Goal: Task Accomplishment & Management: Complete application form

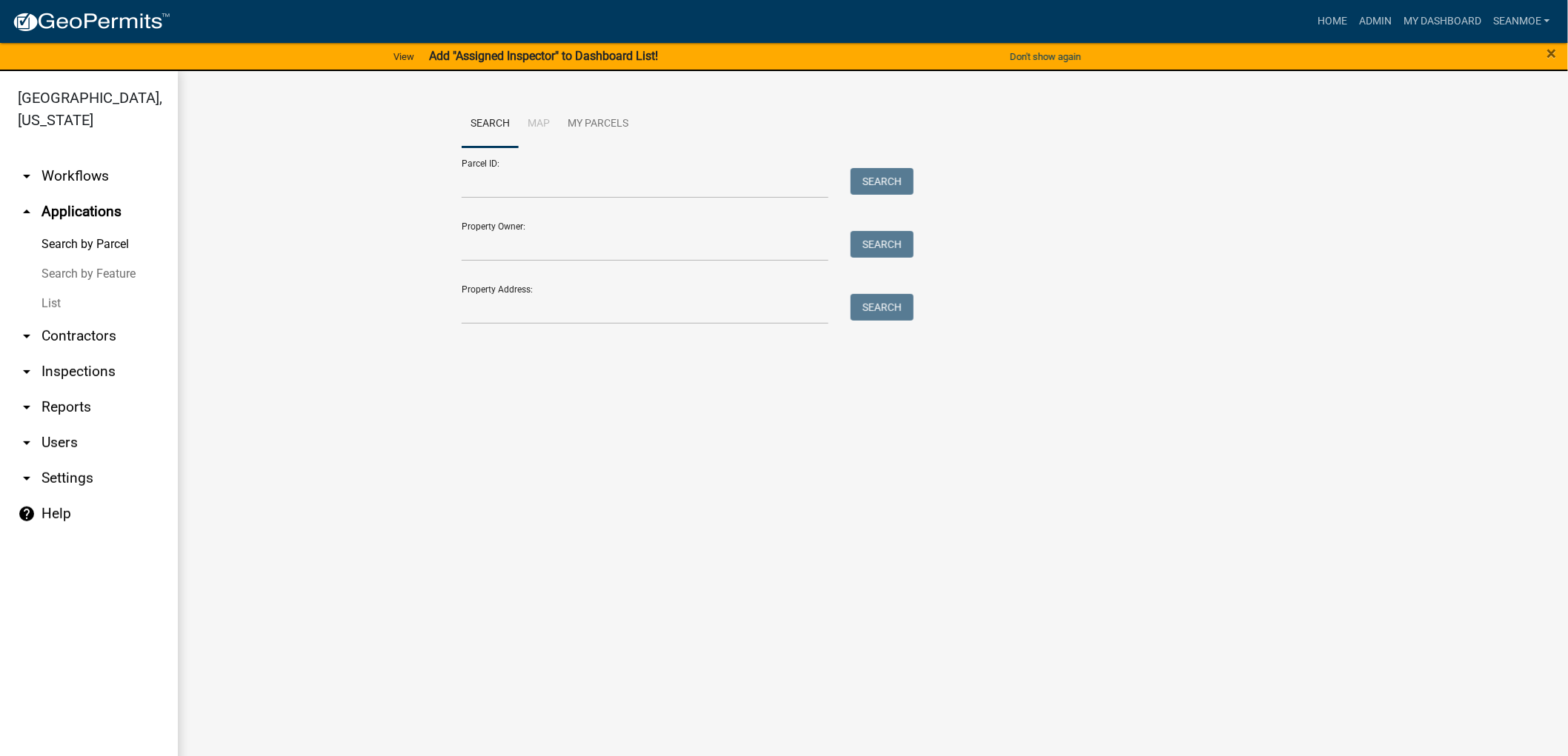
click at [77, 206] on link "arrow_drop_up Applications" at bounding box center [89, 212] width 178 height 35
click at [517, 255] on input "Property Owner:" at bounding box center [645, 246] width 367 height 31
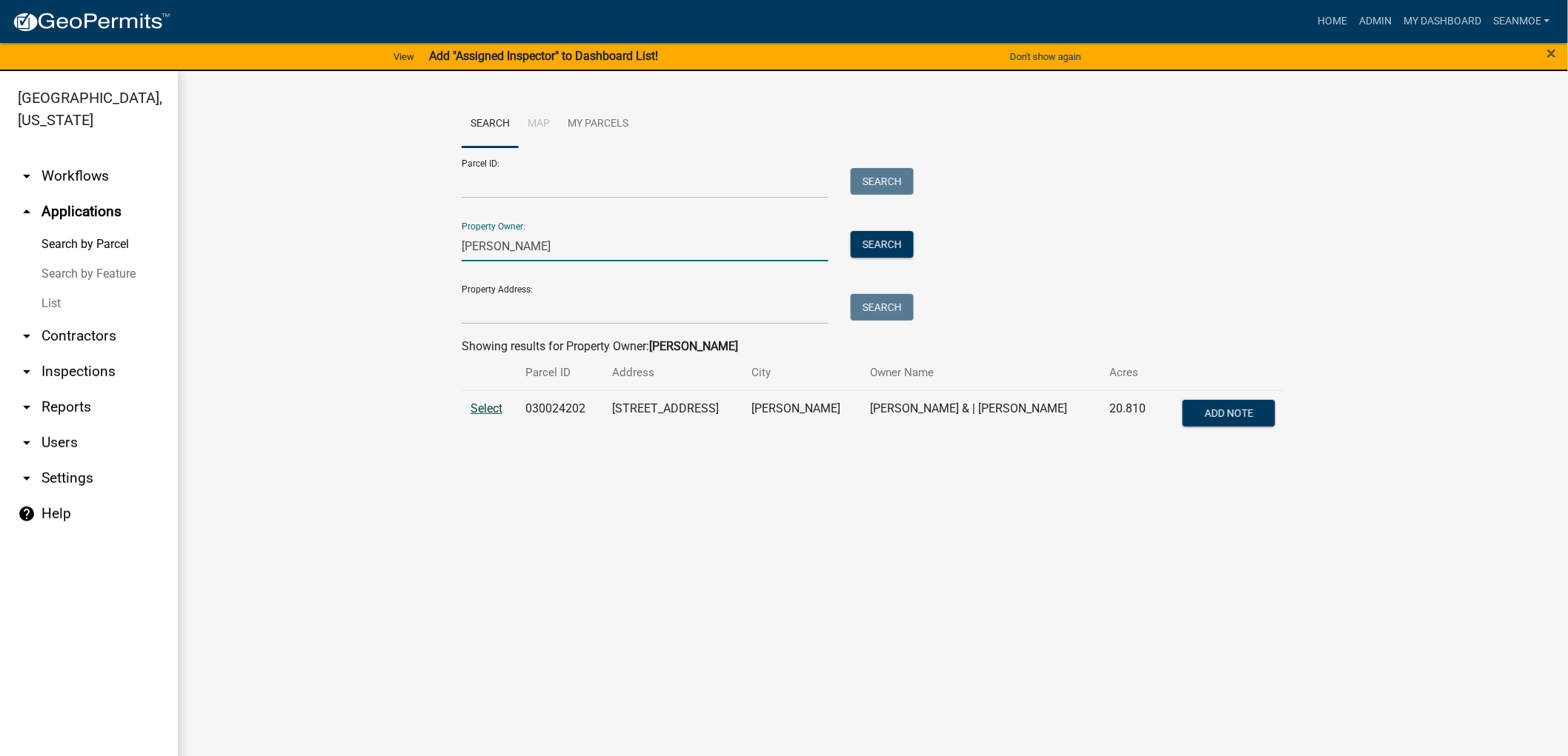
type input "[PERSON_NAME]"
click at [492, 408] on span "Select" at bounding box center [486, 409] width 32 height 14
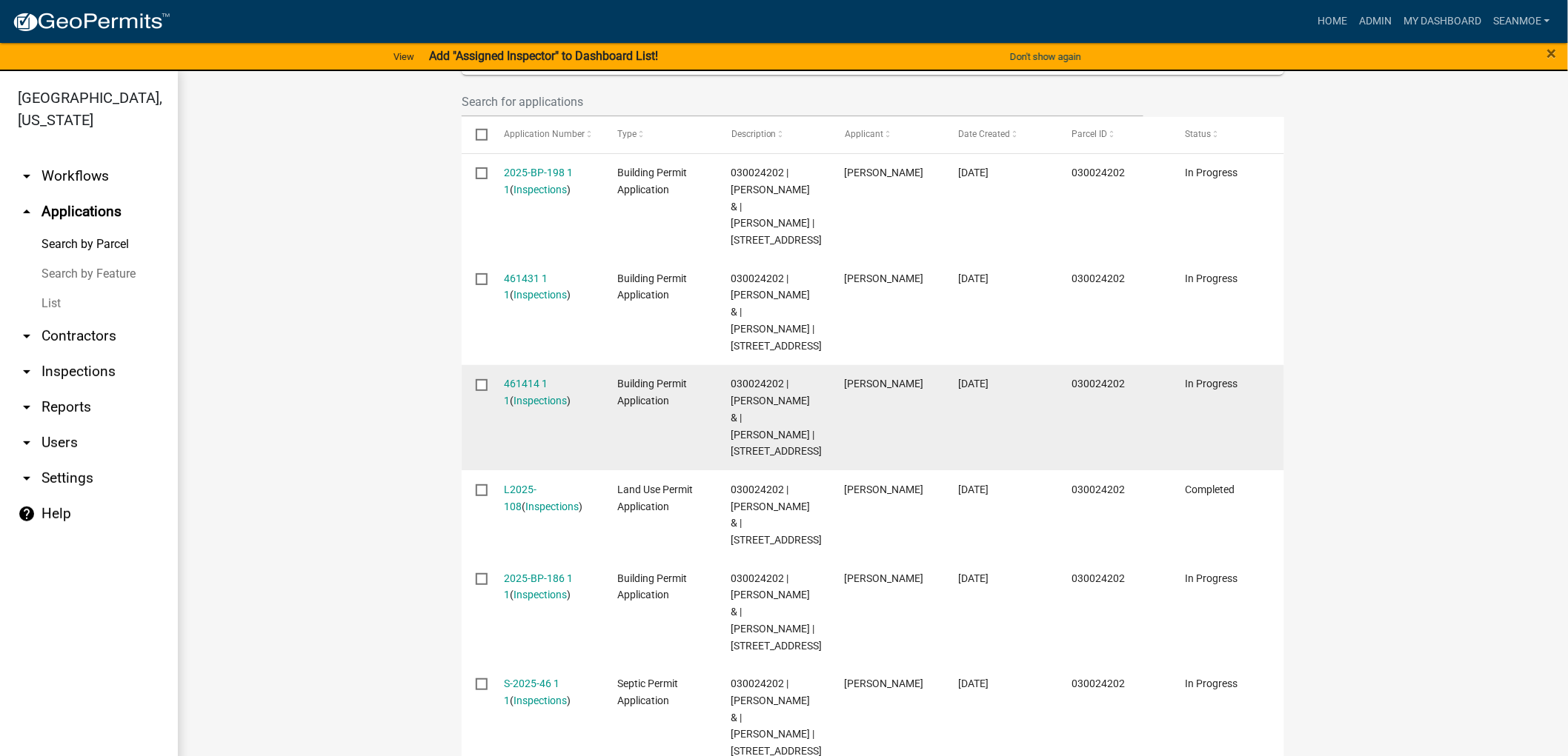
scroll to position [493, 0]
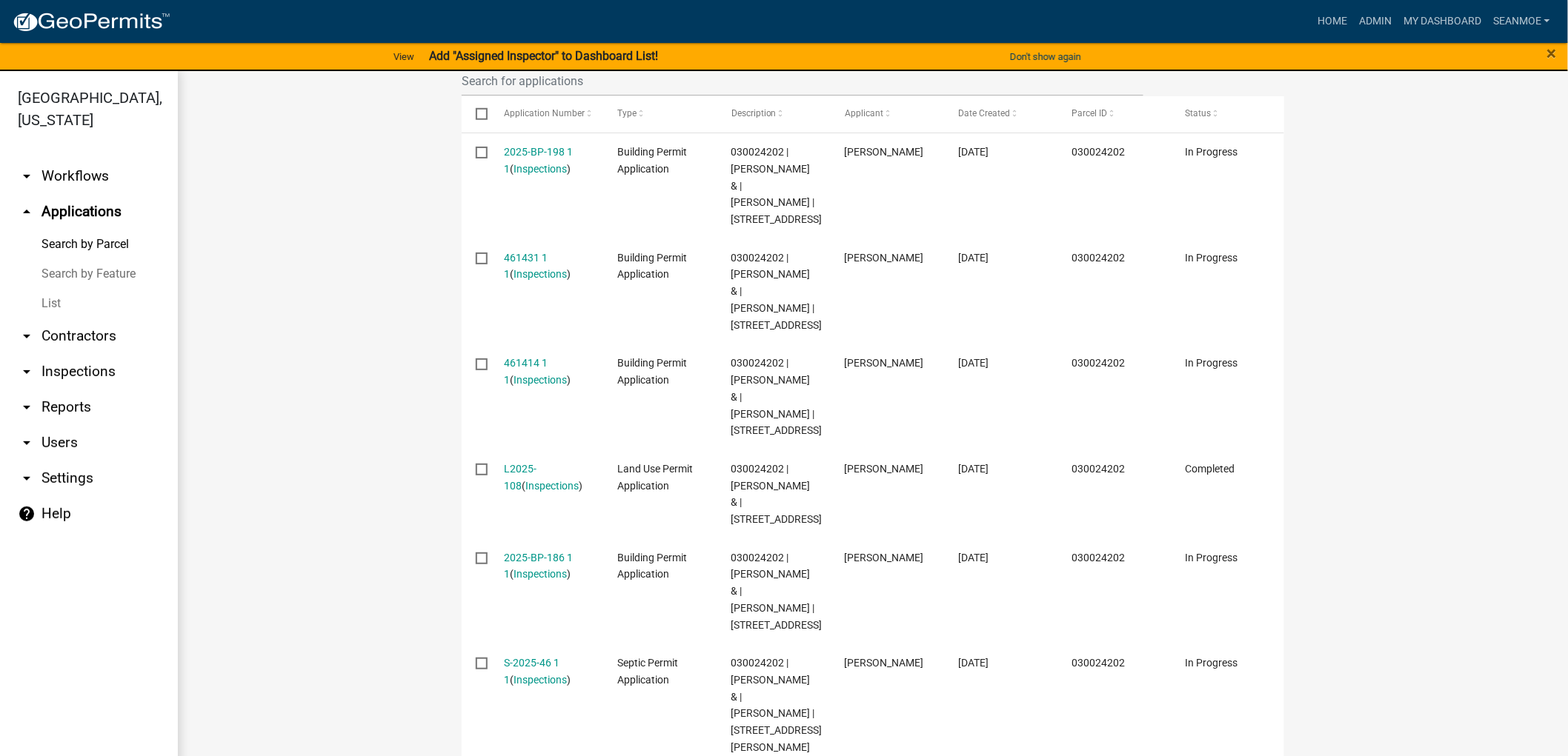
click at [521, 492] on link "L2025-108" at bounding box center [521, 477] width 33 height 29
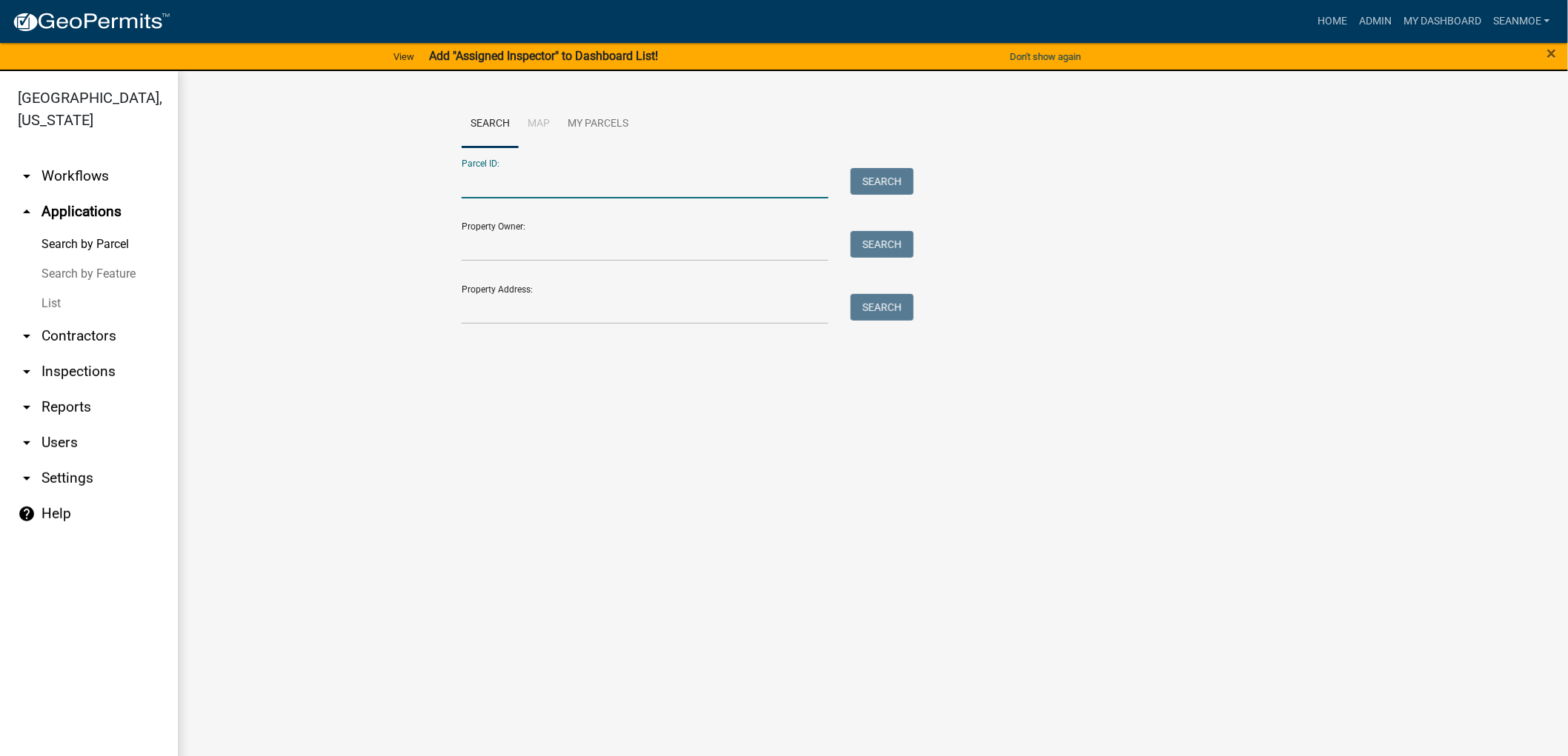
click at [522, 171] on input "Parcel ID:" at bounding box center [645, 183] width 367 height 31
click at [494, 249] on input "Property Owner:" at bounding box center [645, 246] width 367 height 31
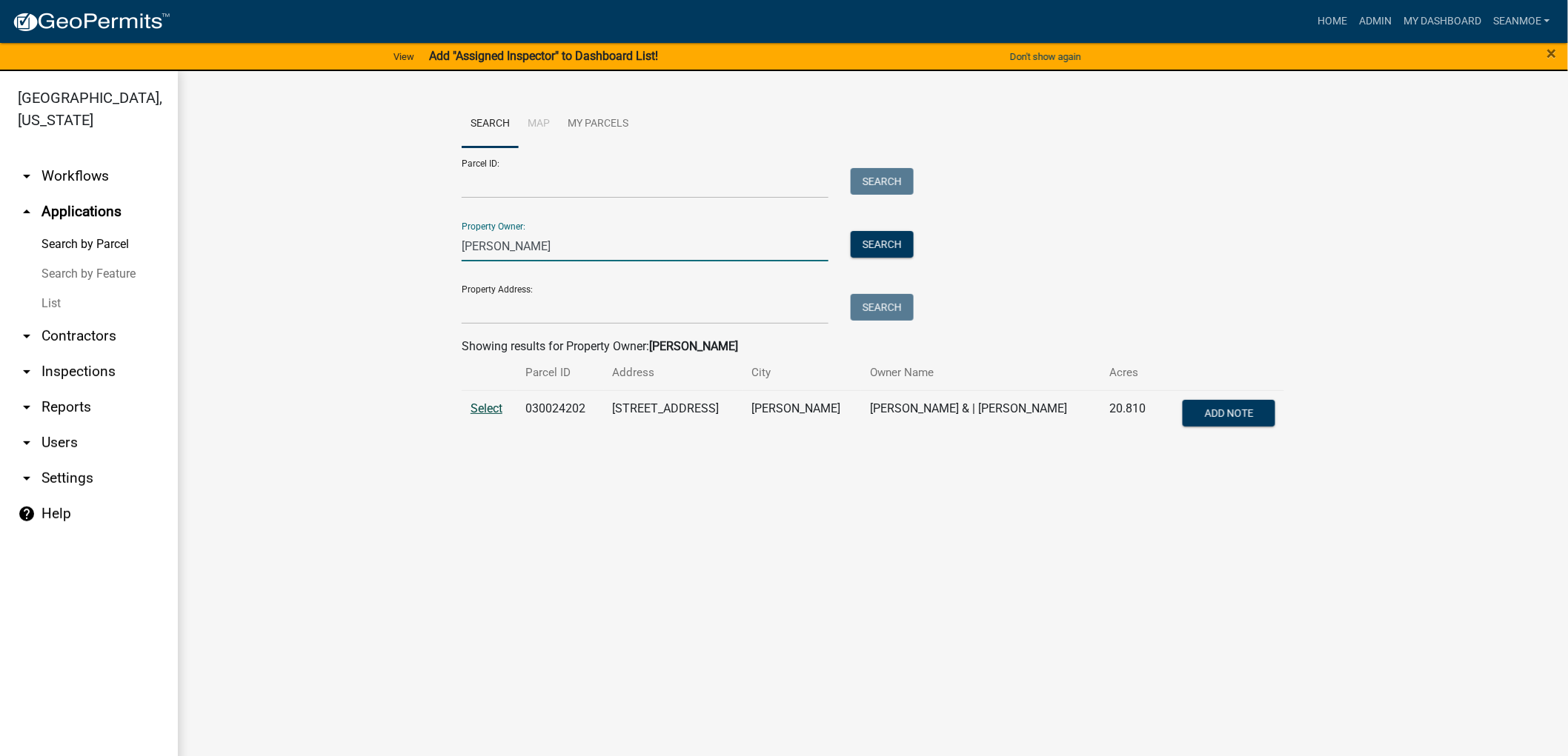
type input "[PERSON_NAME]"
click at [483, 408] on span "Select" at bounding box center [486, 409] width 32 height 14
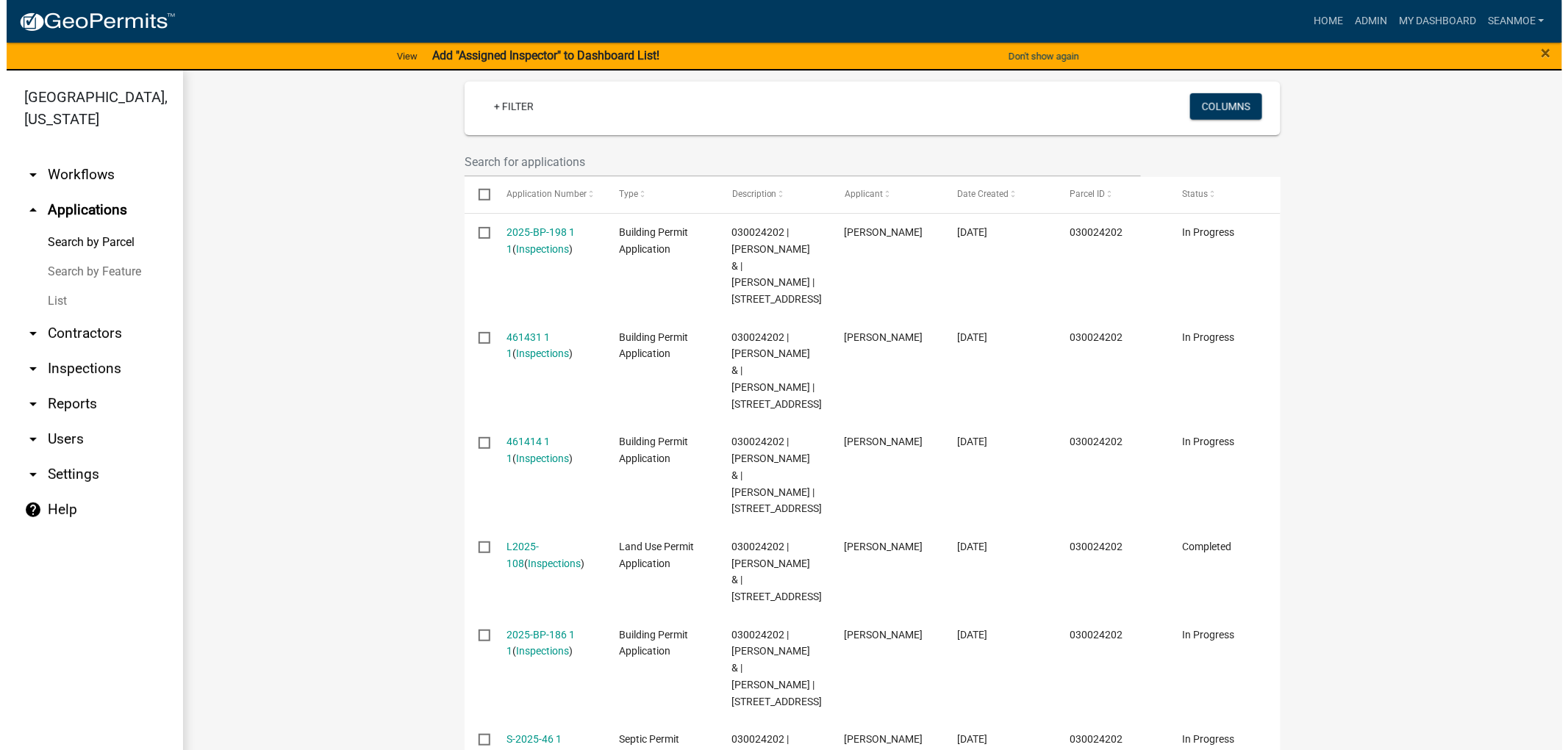
scroll to position [489, 0]
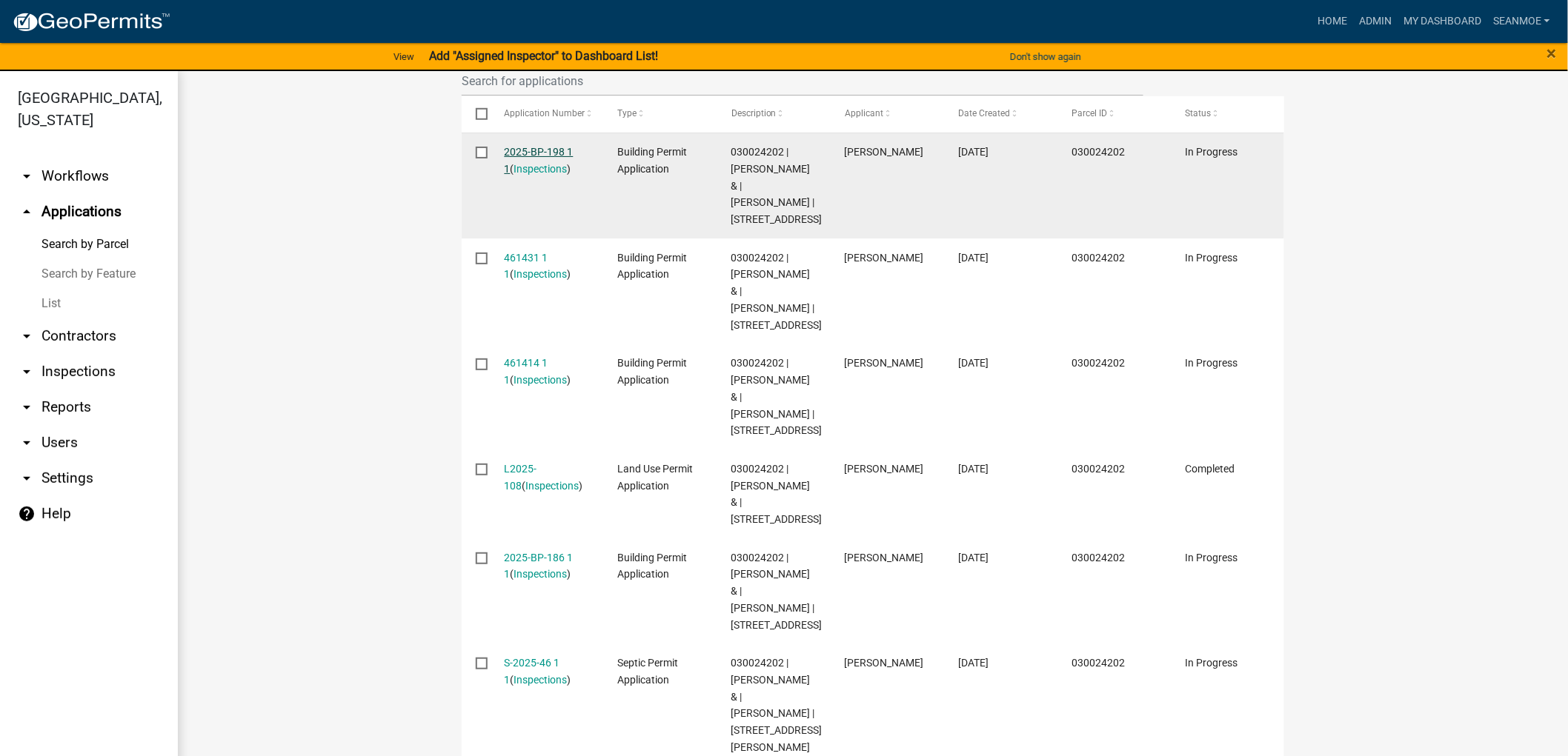
click at [530, 149] on link "2025-BP-198 1 1" at bounding box center [539, 160] width 69 height 29
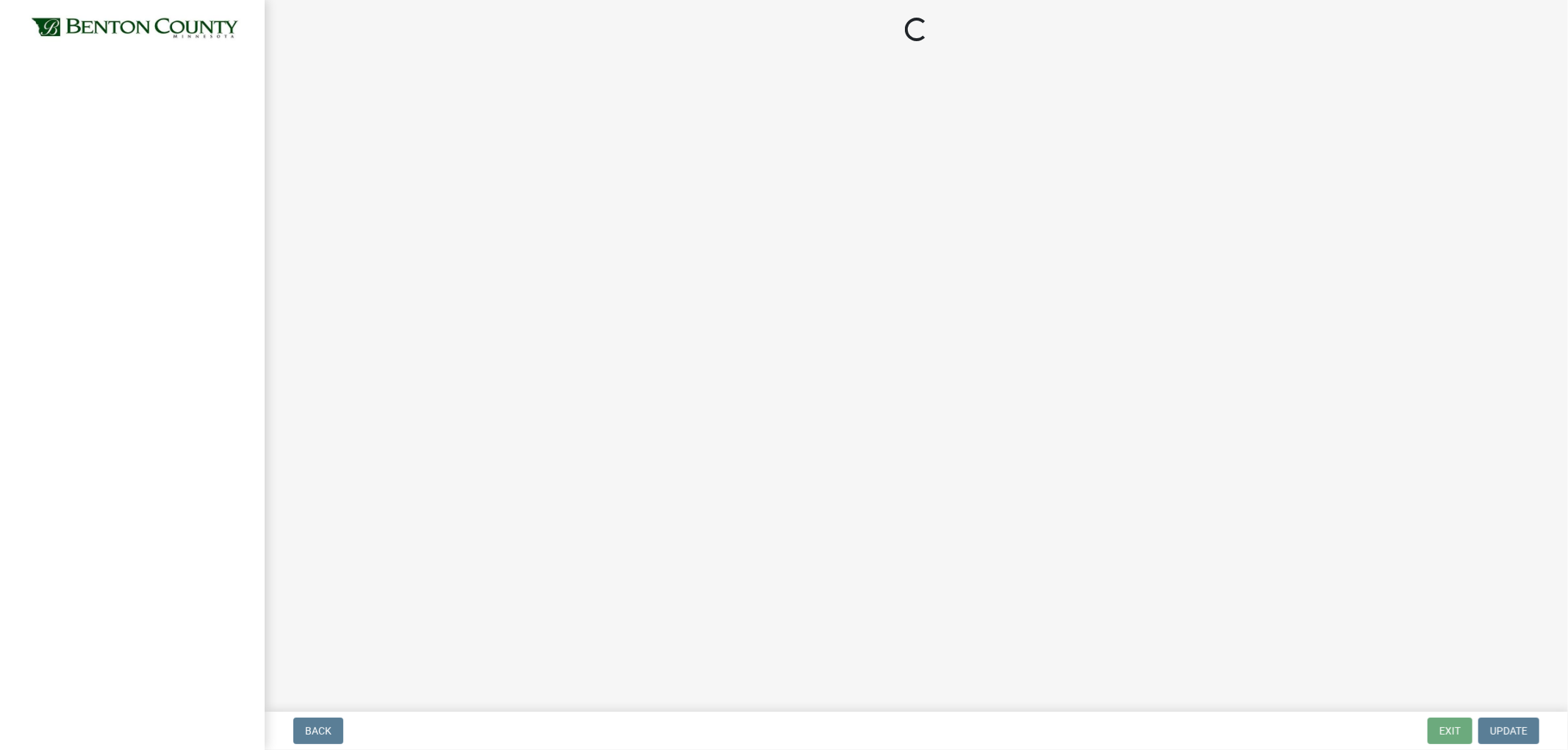
select select "3: 3"
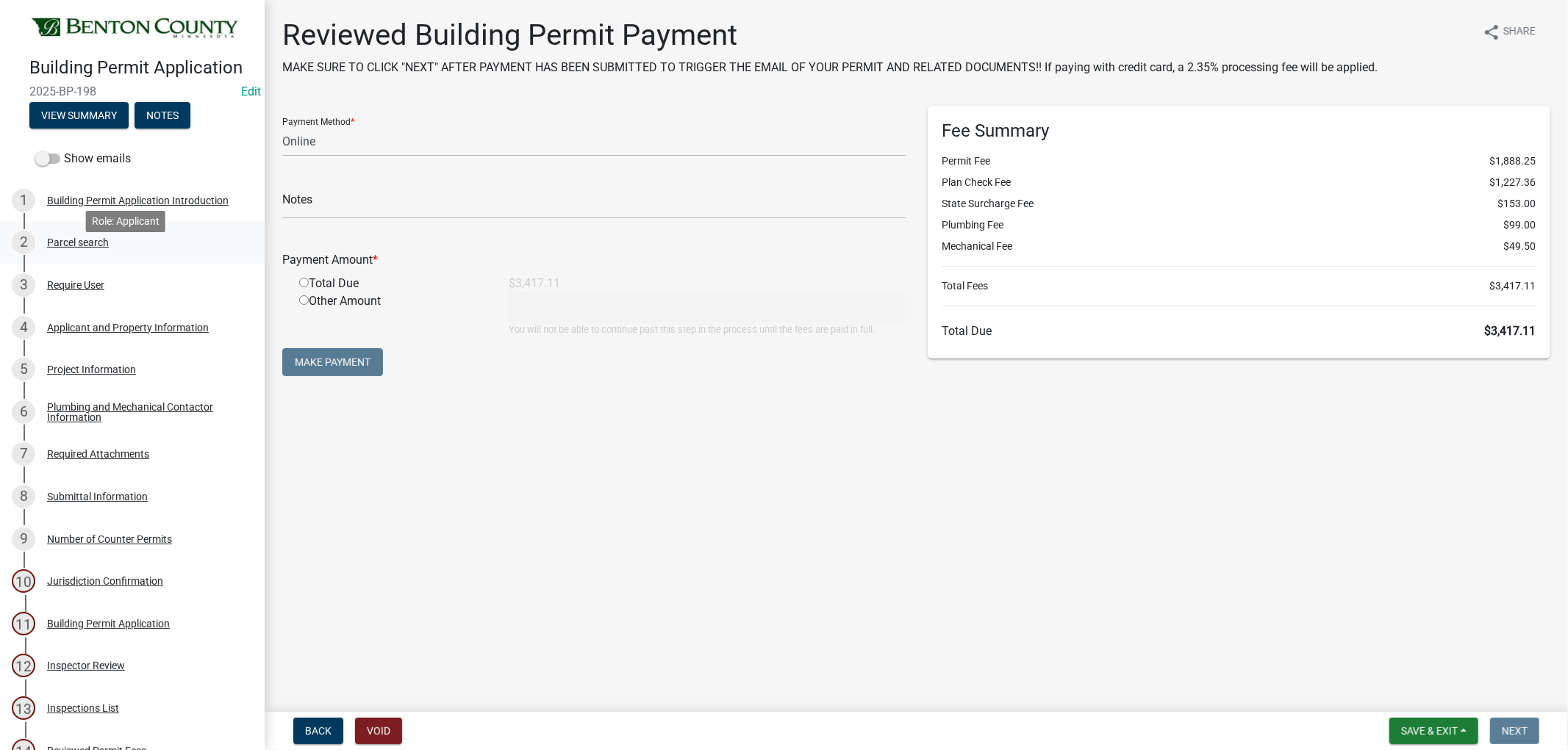
click at [85, 248] on div "Parcel search" at bounding box center [78, 242] width 62 height 10
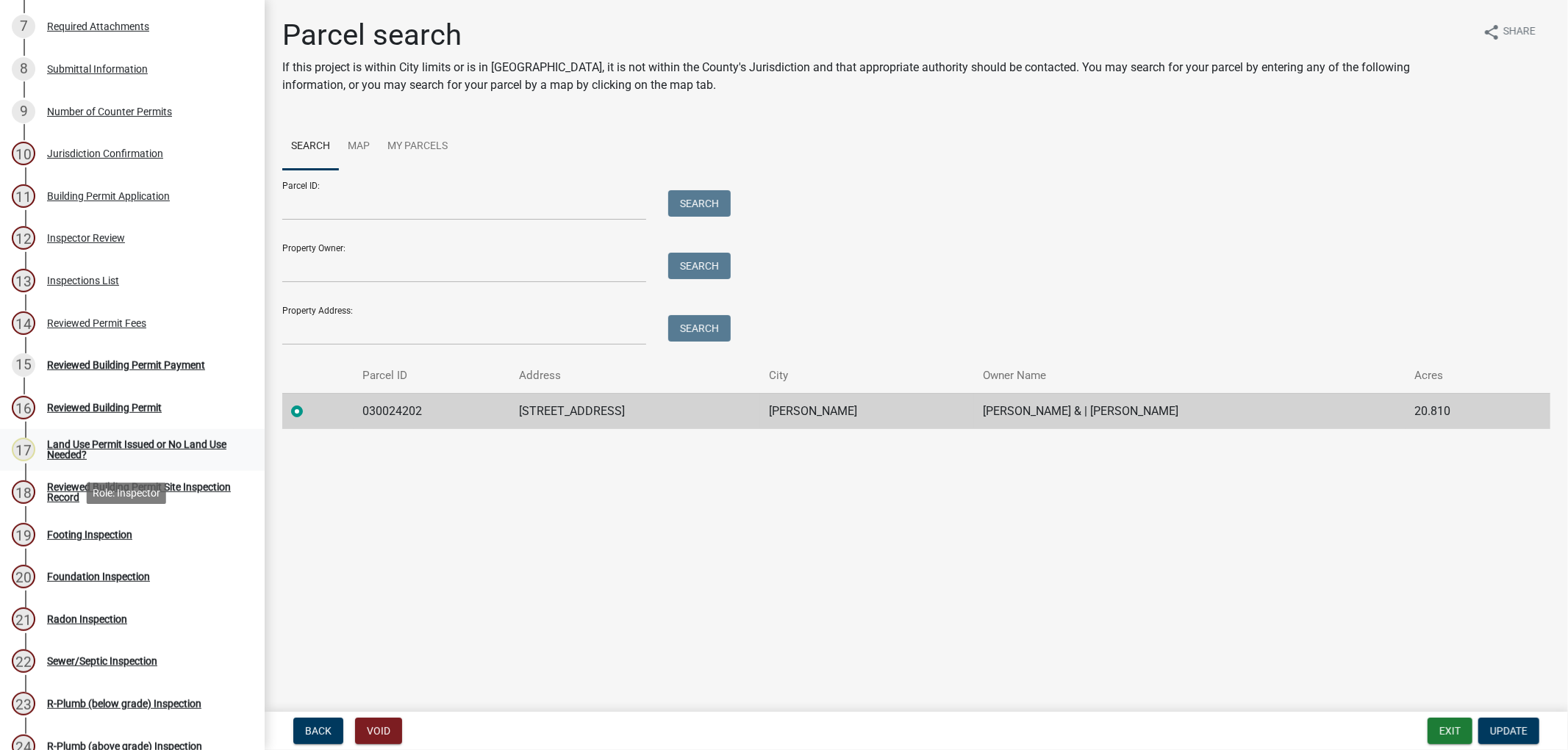
scroll to position [571, 0]
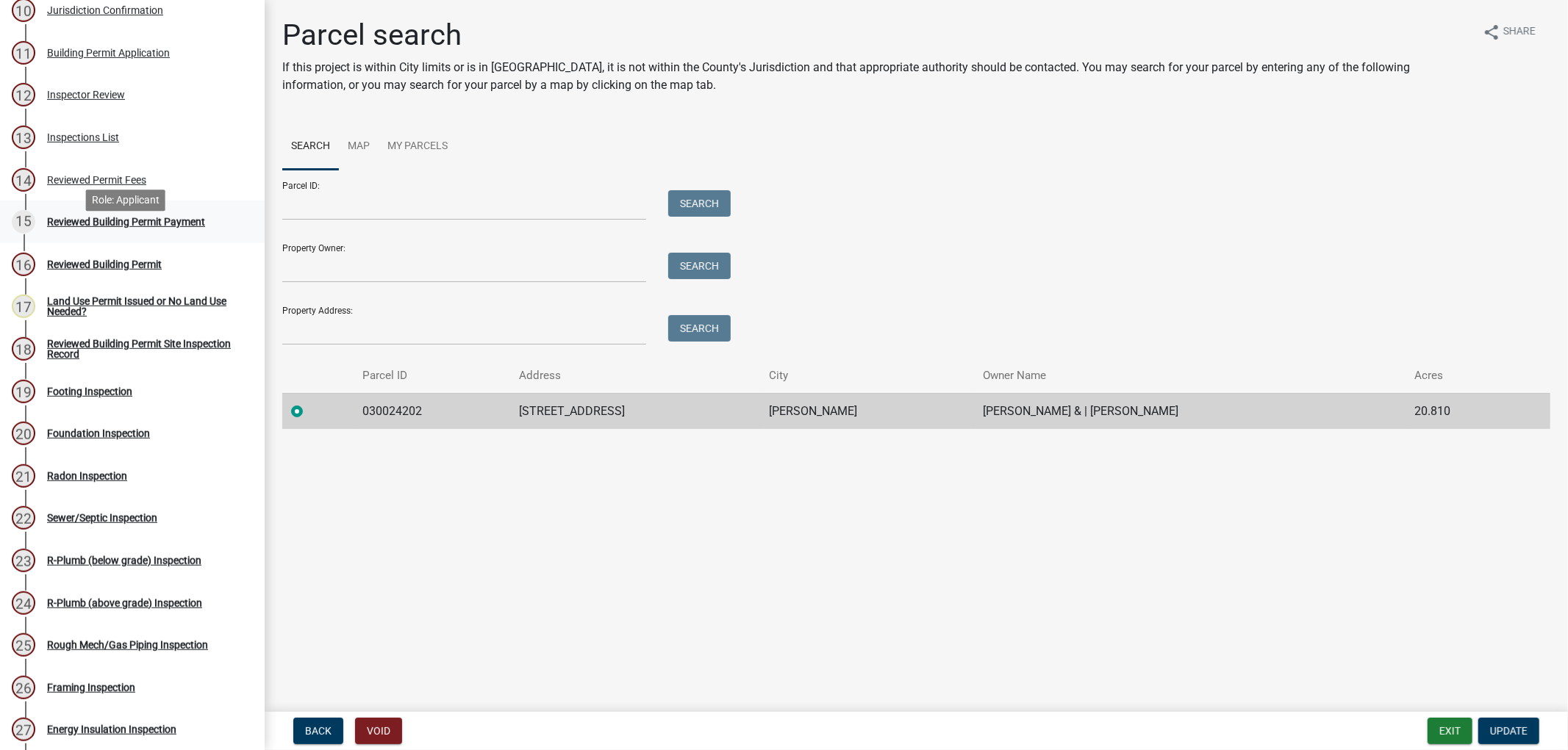
click at [105, 227] on div "Reviewed Building Permit Payment" at bounding box center [126, 222] width 158 height 10
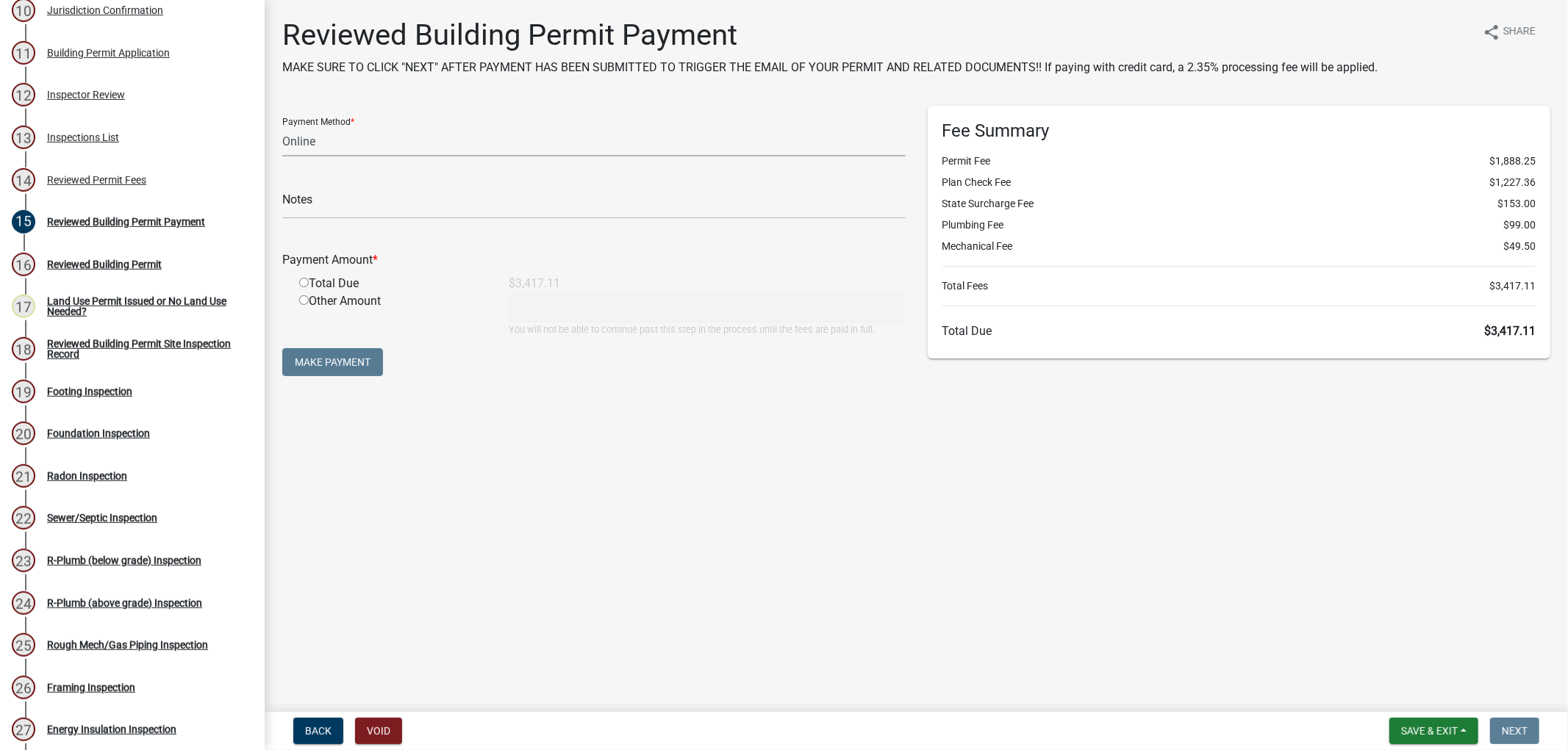
click at [391, 147] on select "Credit Card POS Check Cash Online" at bounding box center [594, 141] width 624 height 31
select select "1: 0"
click at [283, 126] on select "Credit Card POS Check Cash Online" at bounding box center [594, 141] width 624 height 31
click at [339, 203] on input "text" at bounding box center [594, 204] width 624 height 31
type input "5256"
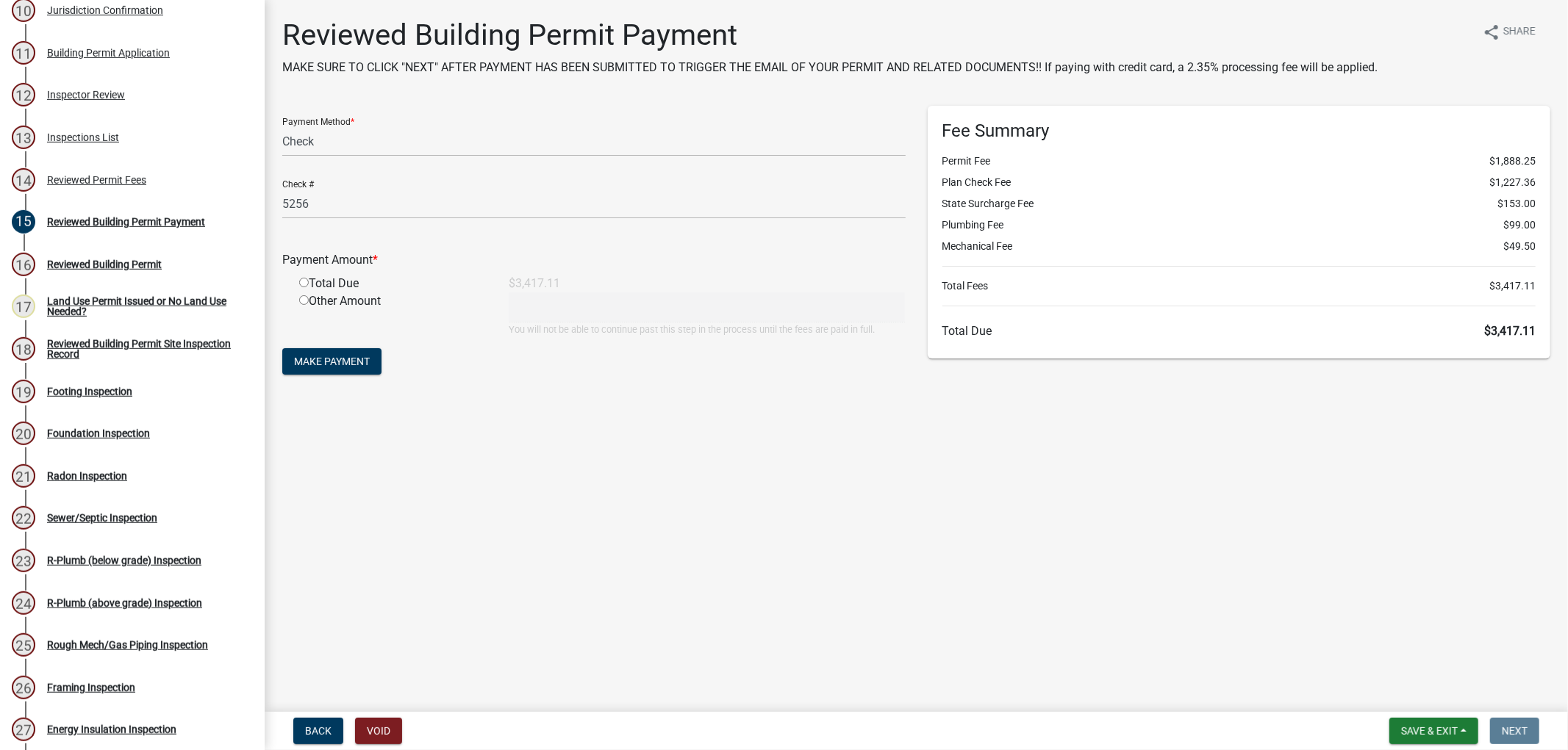
click at [302, 280] on input "radio" at bounding box center [303, 283] width 10 height 10
radio input "true"
type input "3417.11"
click at [348, 351] on button "Make Payment" at bounding box center [332, 361] width 99 height 26
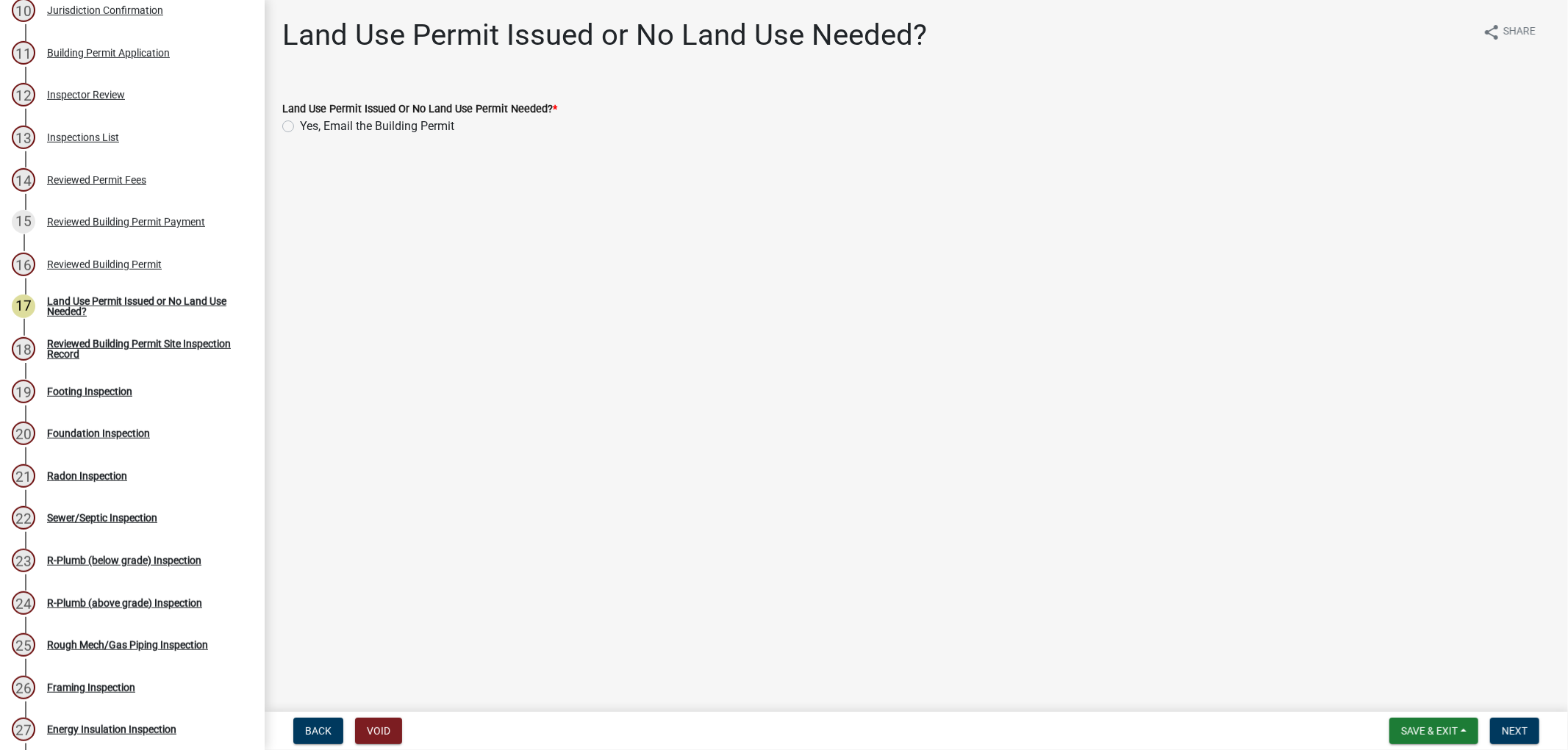
click at [280, 128] on div "Land Use Permit Issued Or No Land Use Permit Needed? * Yes, Email the Building …" at bounding box center [916, 108] width 1290 height 53
click at [300, 128] on label "Yes, Email the Building Permit" at bounding box center [377, 126] width 154 height 17
click at [300, 127] on input "Yes, Email the Building Permit" at bounding box center [304, 122] width 10 height 10
radio input "true"
click at [1517, 728] on span "Next" at bounding box center [1514, 731] width 25 height 11
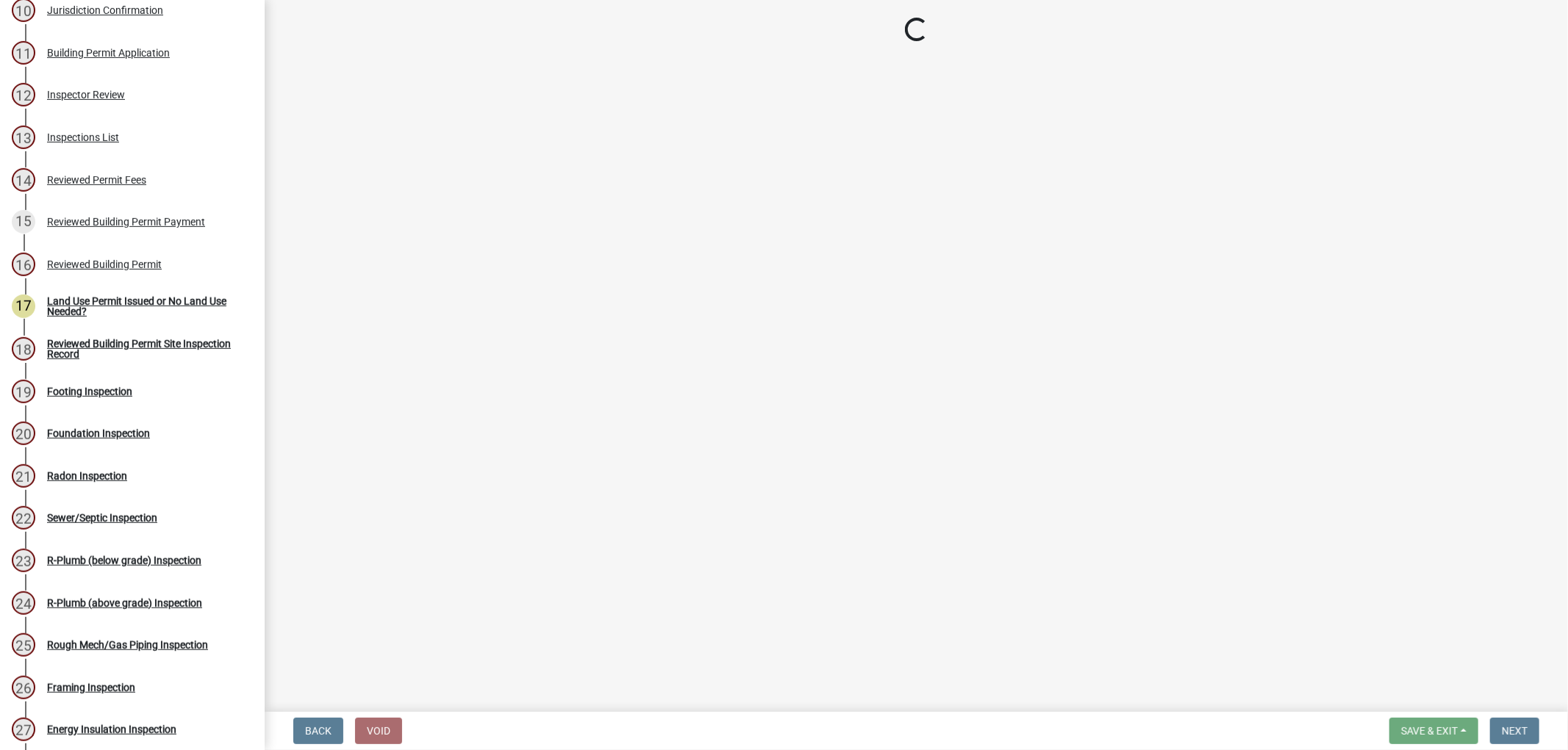
select select "17bfa135-5610-45df-8ce7-87530b7d86d4"
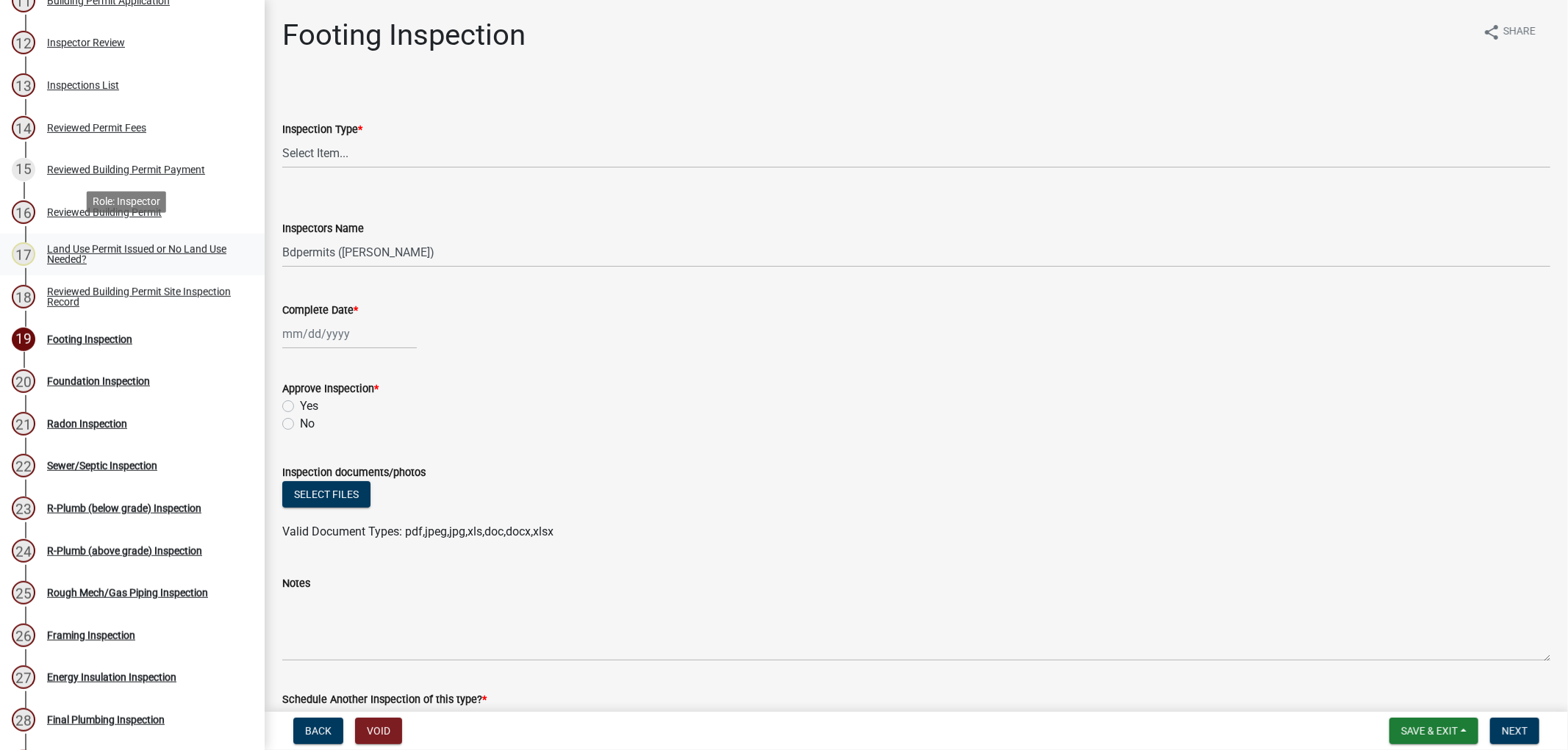
scroll to position [652, 0]
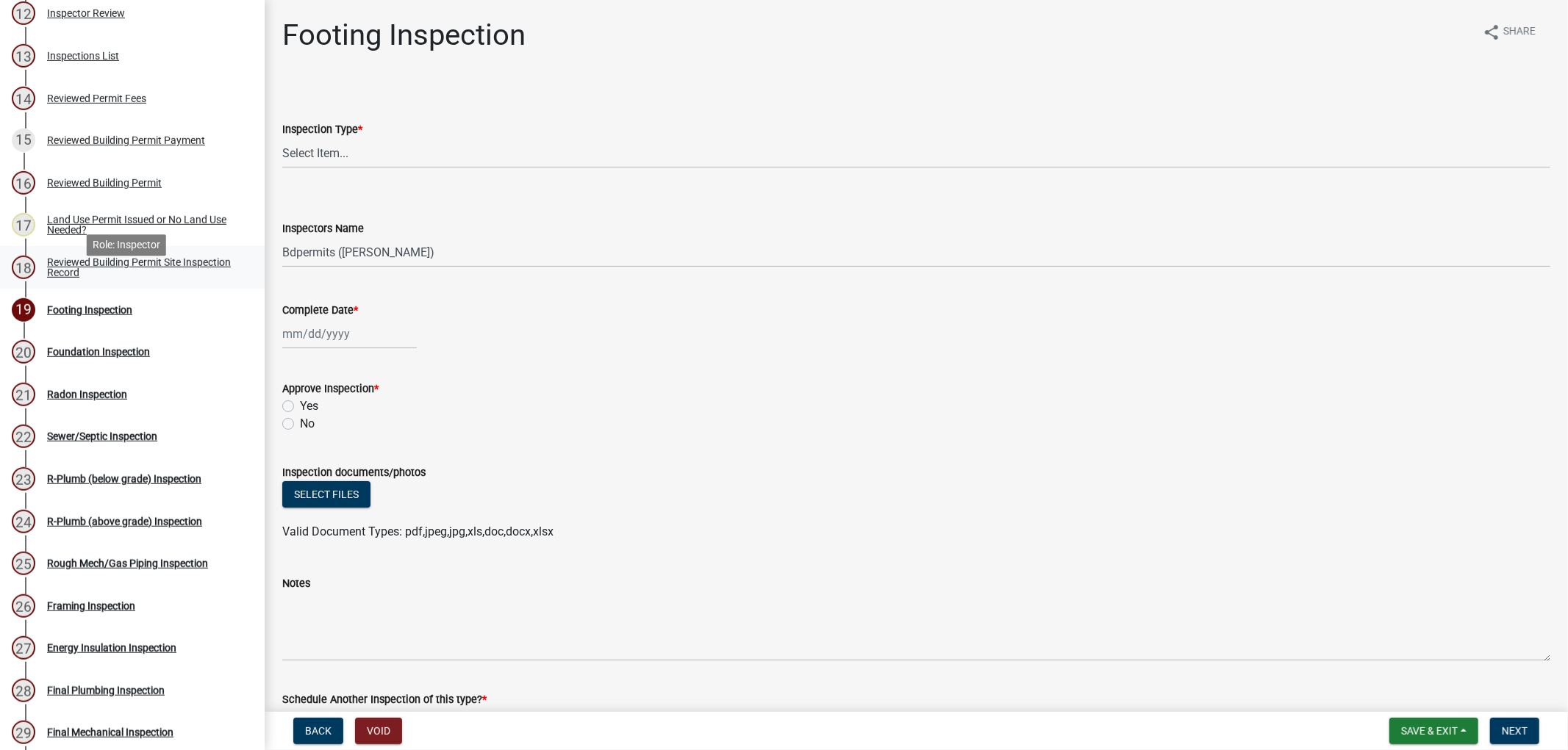
click at [96, 278] on div "Reviewed Building Permit Site Inspection Record" at bounding box center [144, 268] width 194 height 21
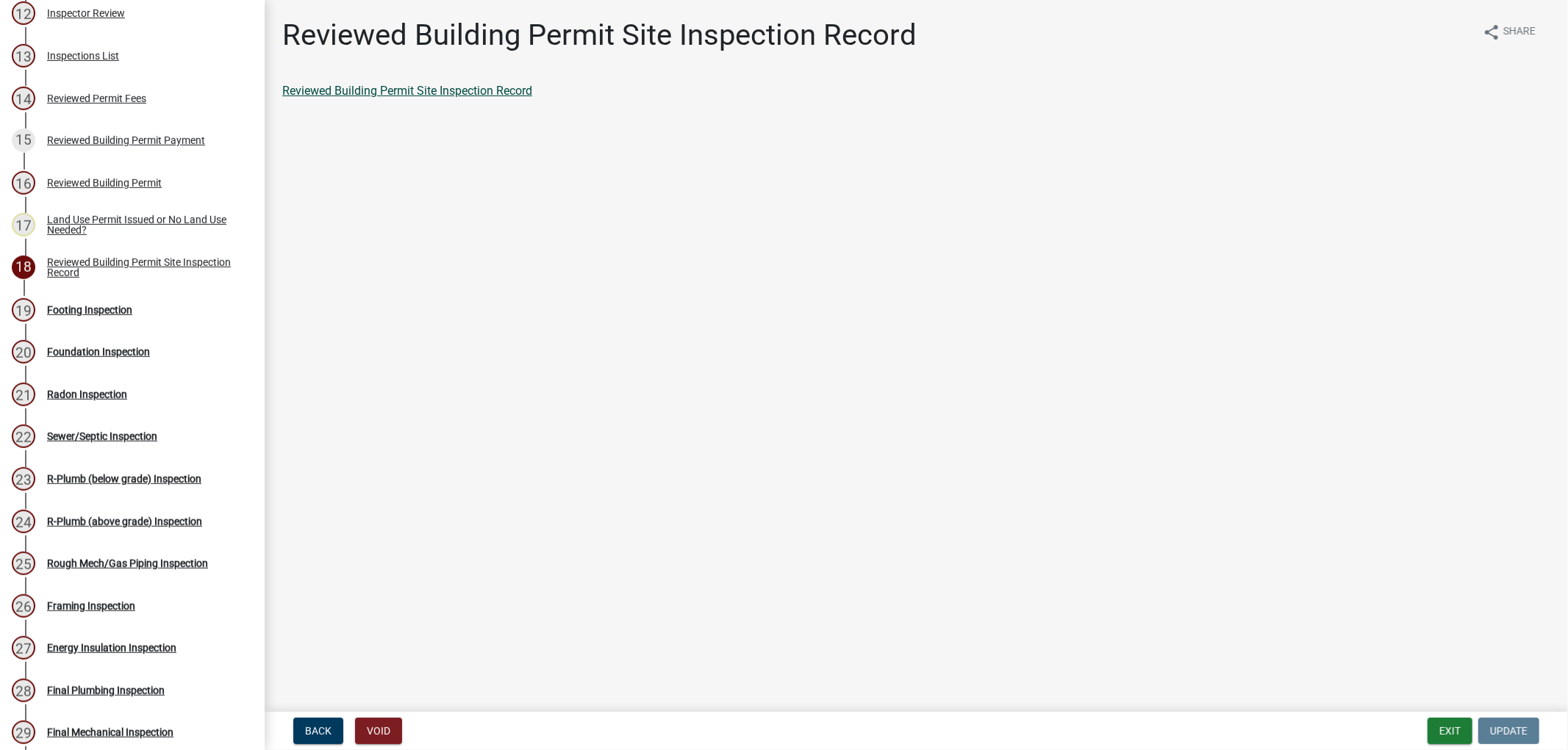
click at [423, 91] on link "Reviewed Building Permit Site Inspection Record" at bounding box center [407, 91] width 250 height 14
click at [88, 188] on div "Reviewed Building Permit" at bounding box center [104, 183] width 114 height 10
click at [336, 92] on link "Reviewed Building Permit" at bounding box center [348, 91] width 132 height 14
